Goal: Browse casually

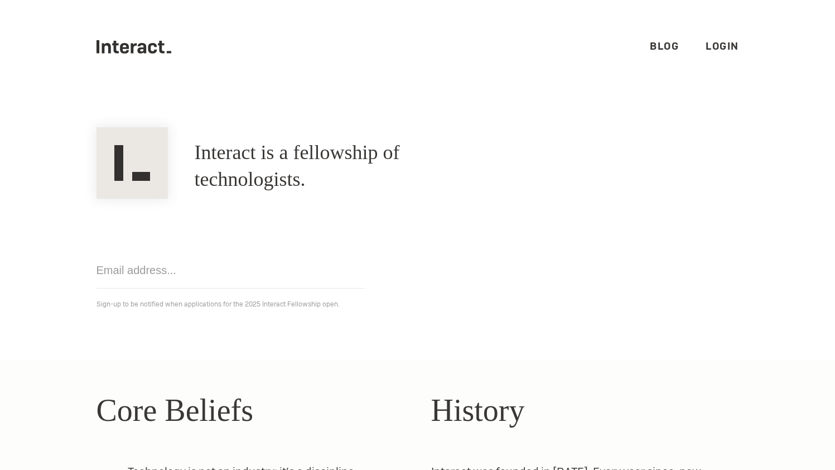
click at [32, 163] on section "Interact is a fellowship of technologists. A fellowship of technologists. Get n…" at bounding box center [417, 227] width 835 height 266
